Goal: Transaction & Acquisition: Purchase product/service

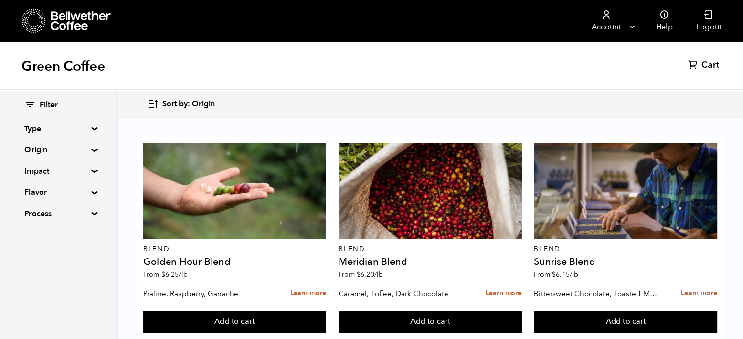
scroll to position [792, 0]
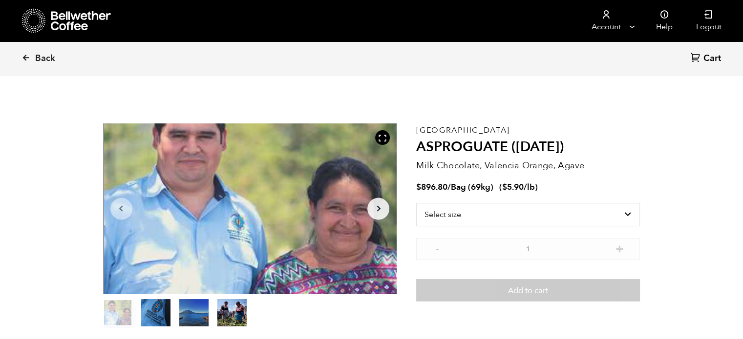
scroll to position [424, 520]
click at [551, 215] on select "Select size Bag (69kg) (152 lbs)" at bounding box center [528, 214] width 224 height 23
select select "bag-2"
click at [416, 203] on select "Select size Bag (69kg) (152 lbs)" at bounding box center [528, 214] width 224 height 23
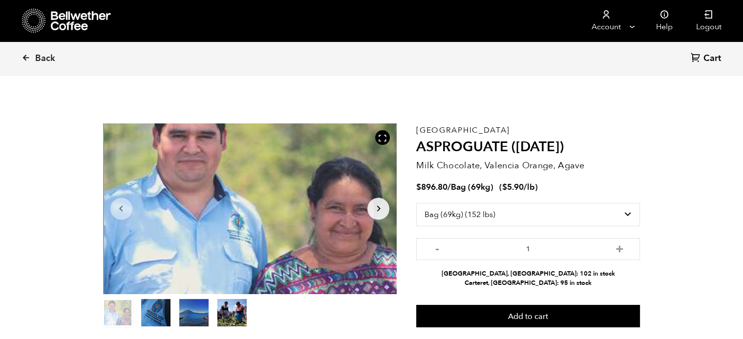
click at [44, 59] on span "Back" at bounding box center [45, 59] width 20 height 12
